Goal: Find specific page/section: Find specific page/section

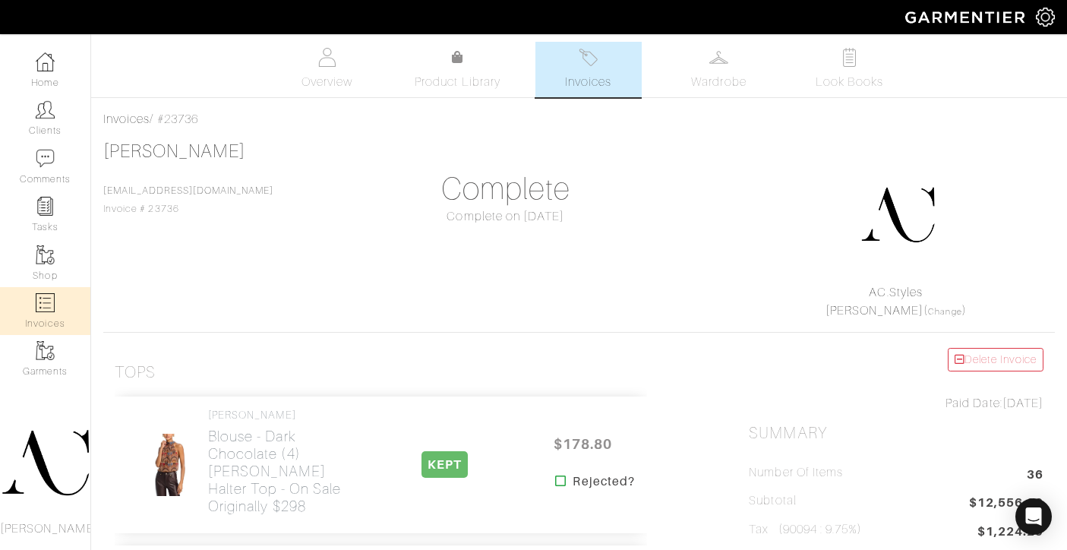
click at [57, 308] on link "Invoices" at bounding box center [45, 311] width 90 height 48
select select
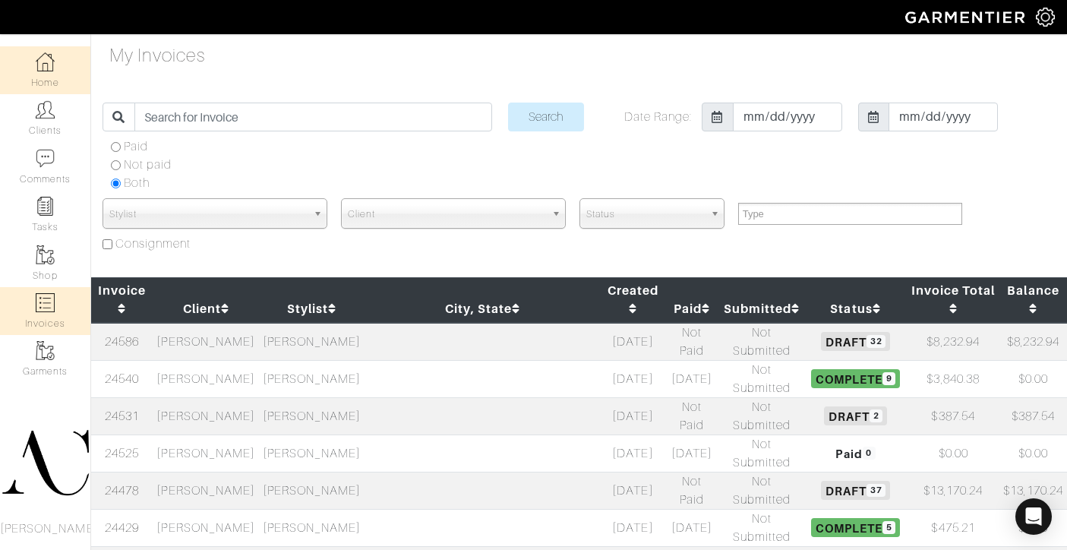
click at [51, 70] on img at bounding box center [45, 61] width 19 height 19
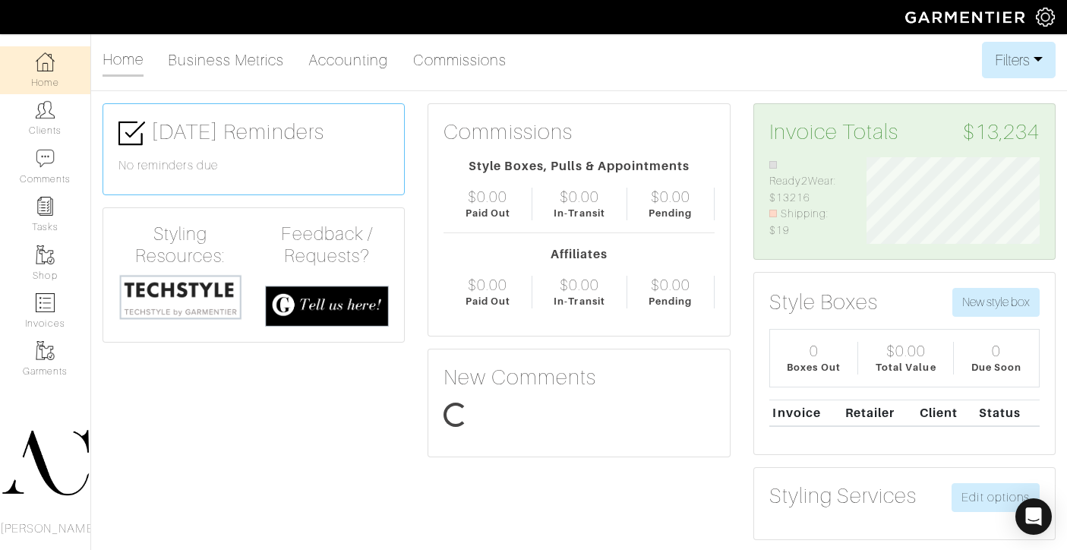
scroll to position [87, 195]
click at [319, 64] on link "Accounting" at bounding box center [348, 60] width 81 height 30
